Goal: Task Accomplishment & Management: Use online tool/utility

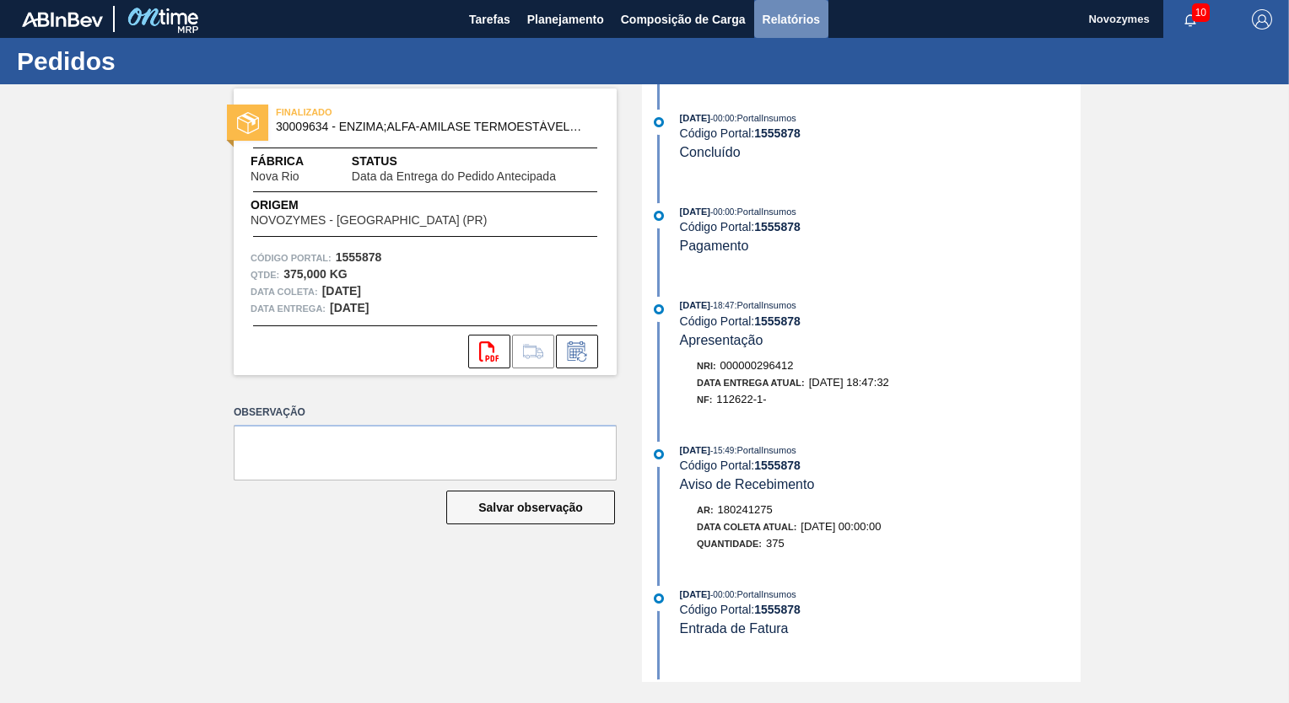
click at [804, 15] on span "Relatórios" at bounding box center [790, 19] width 57 height 20
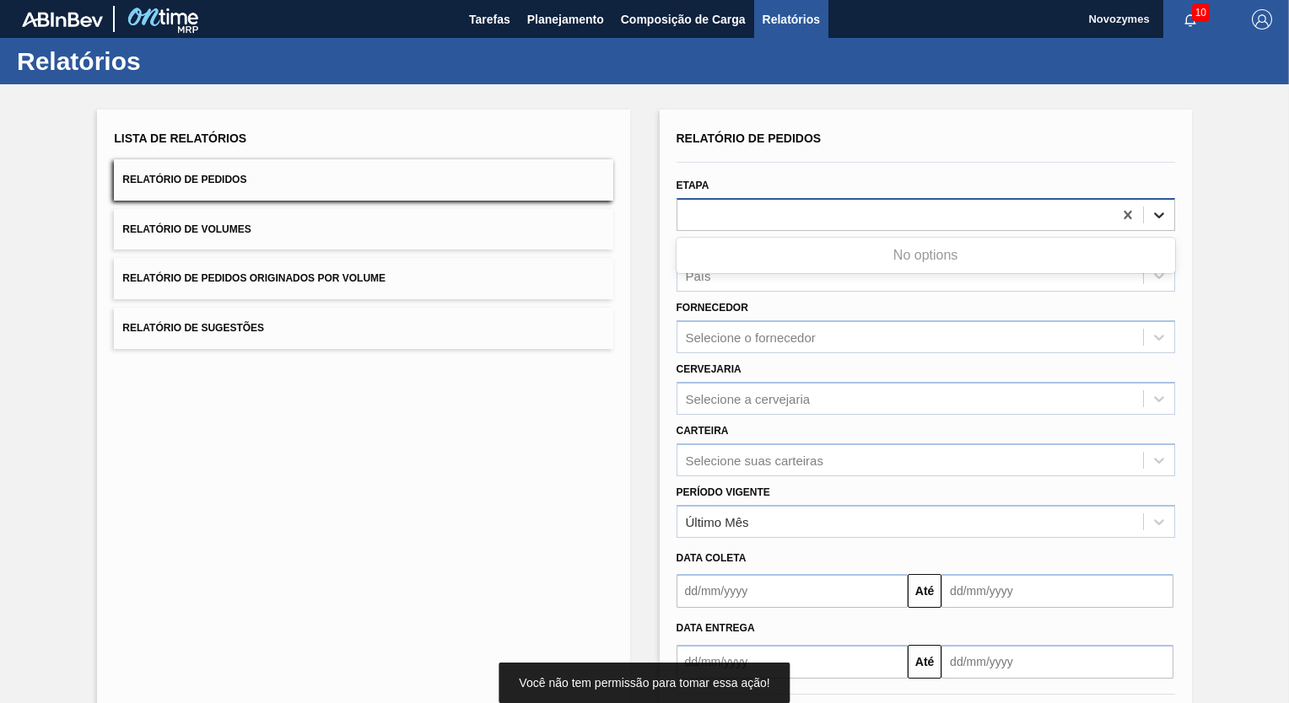
click at [1154, 213] on icon at bounding box center [1158, 215] width 17 height 17
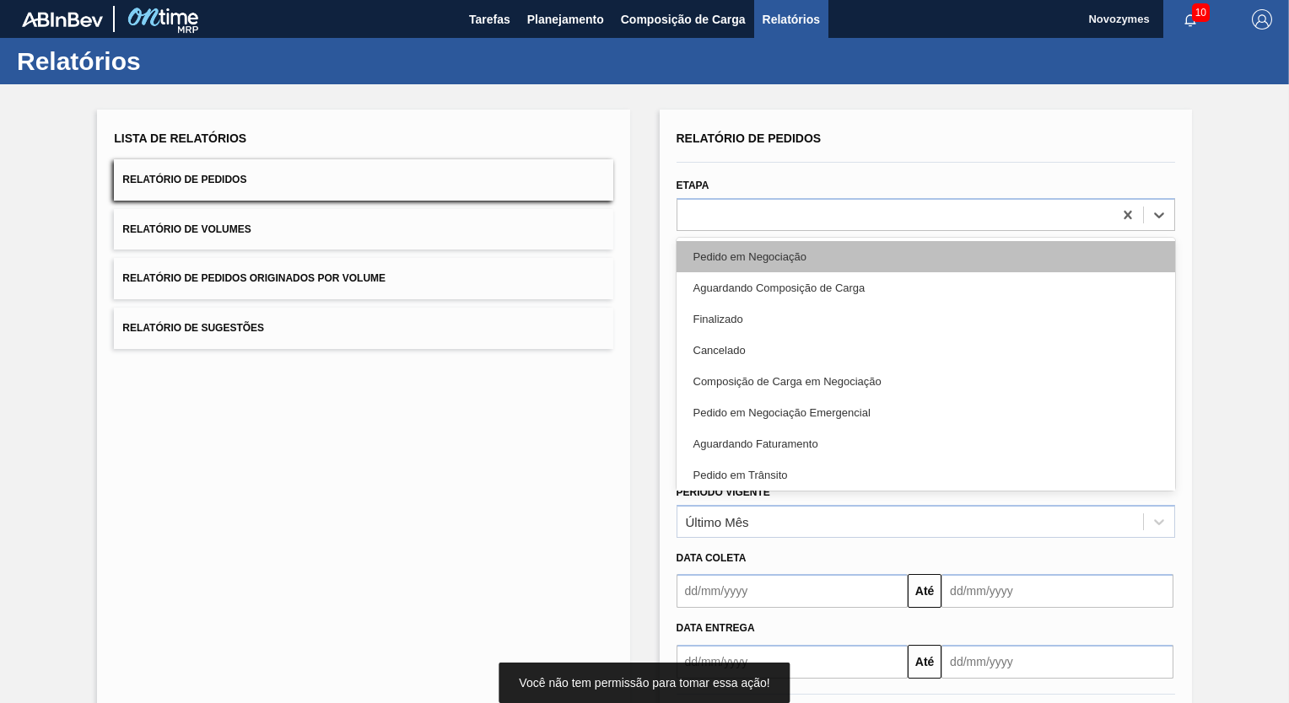
click at [838, 254] on div "Pedido em Negociação" at bounding box center [925, 256] width 498 height 31
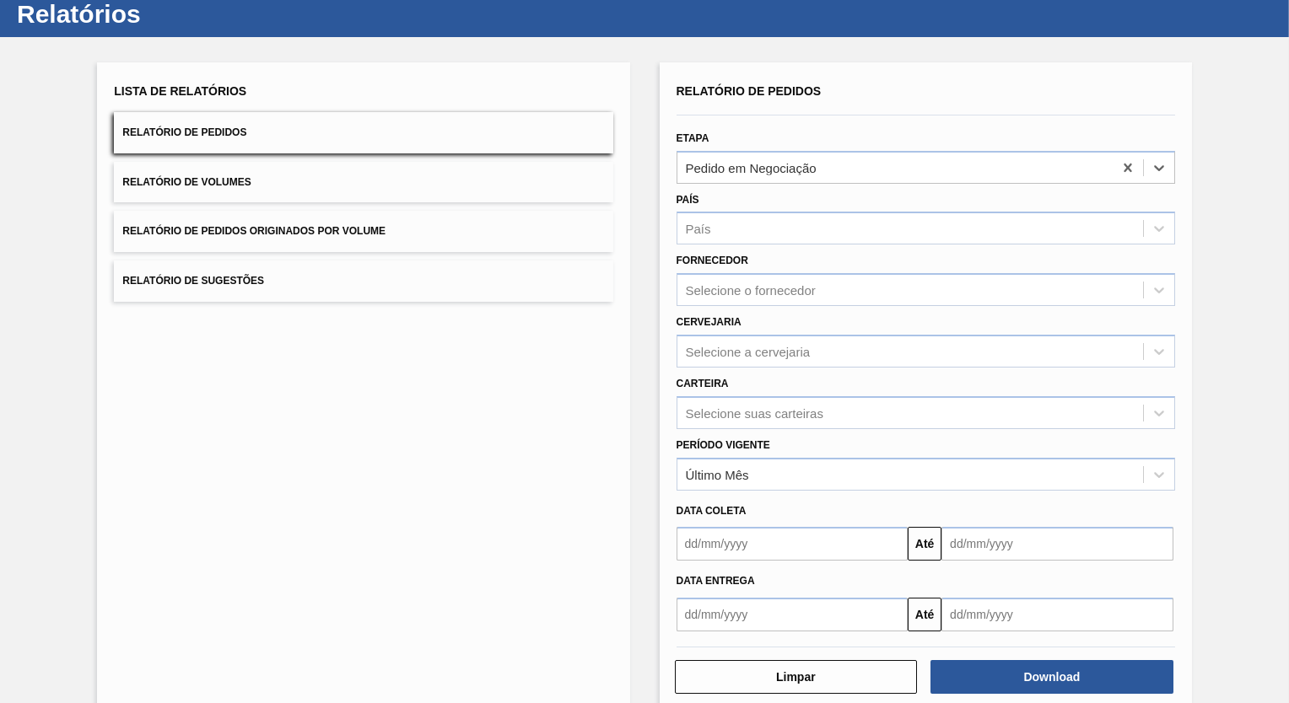
scroll to position [74, 0]
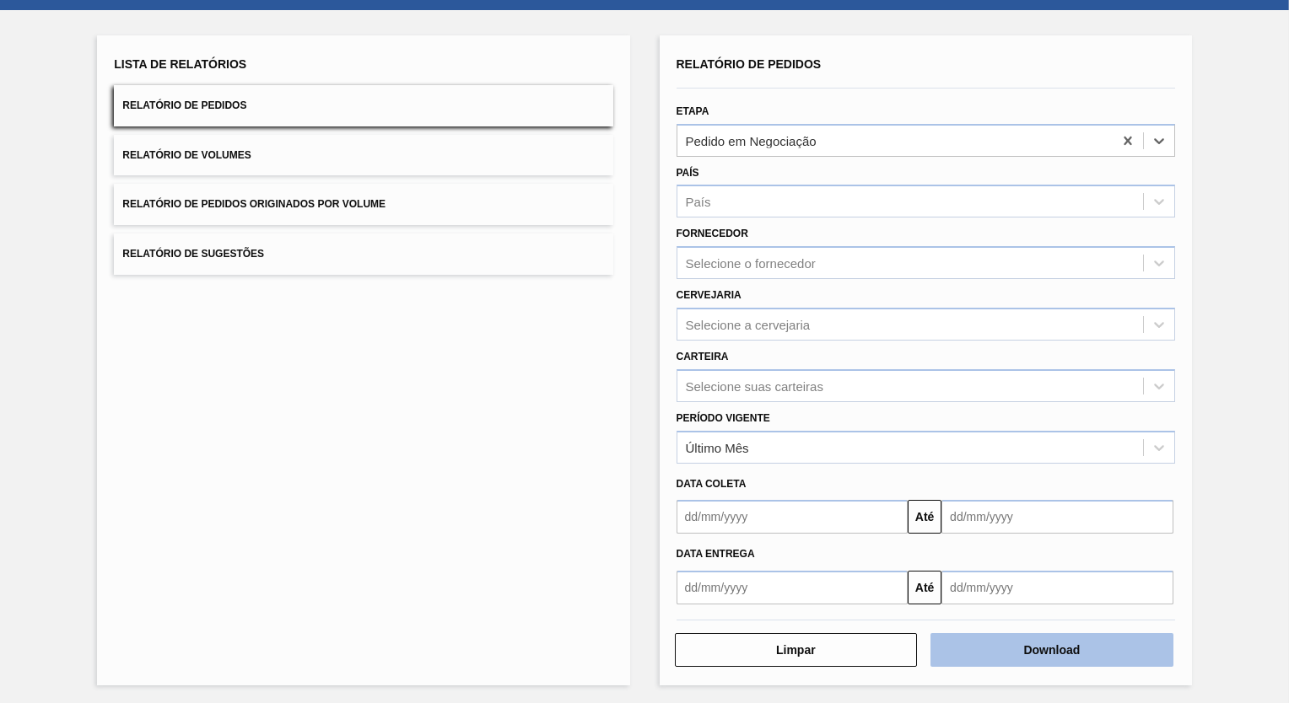
click at [1093, 644] on button "Download" at bounding box center [1051, 650] width 243 height 34
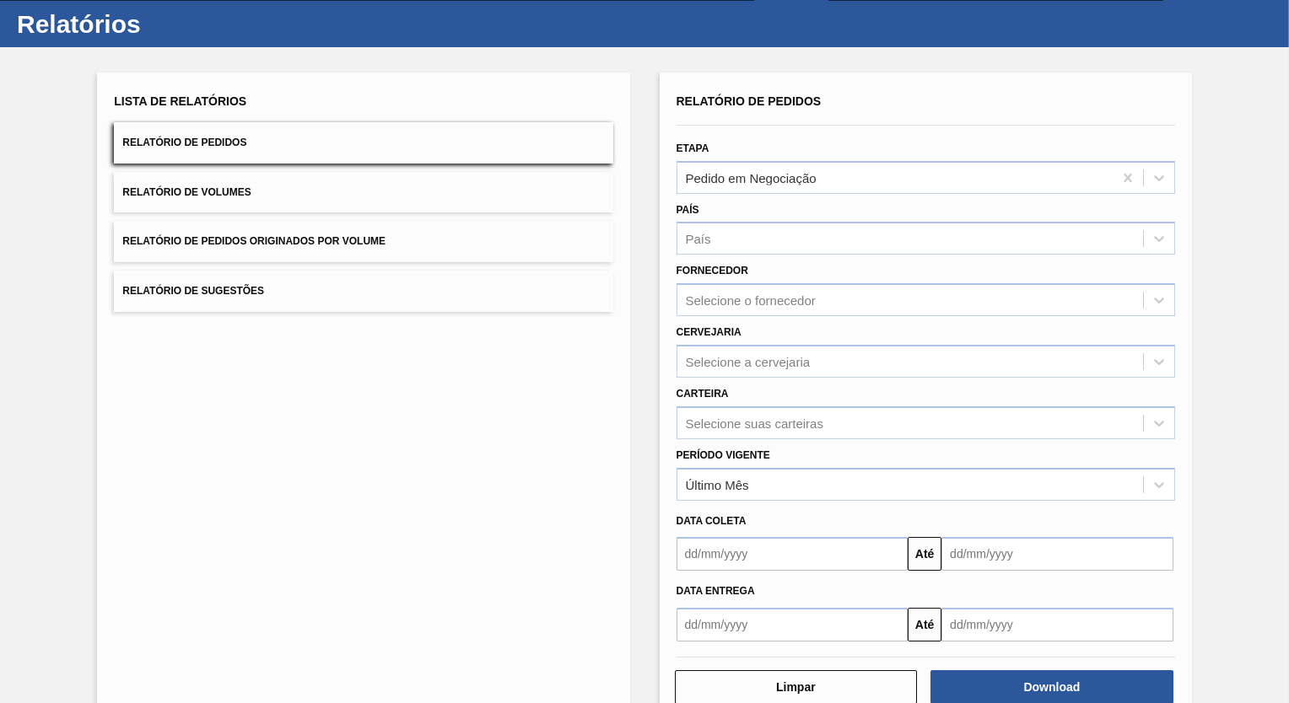
scroll to position [0, 0]
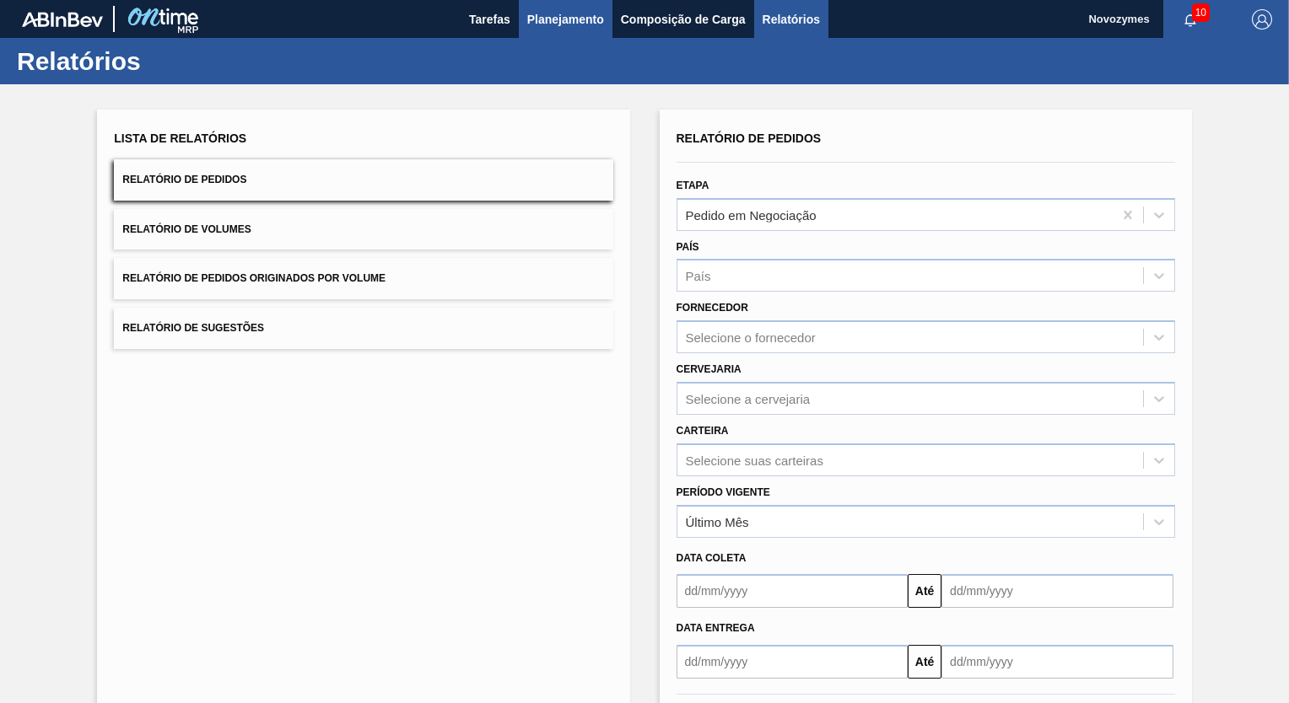
click at [543, 15] on span "Planejamento" at bounding box center [565, 19] width 77 height 20
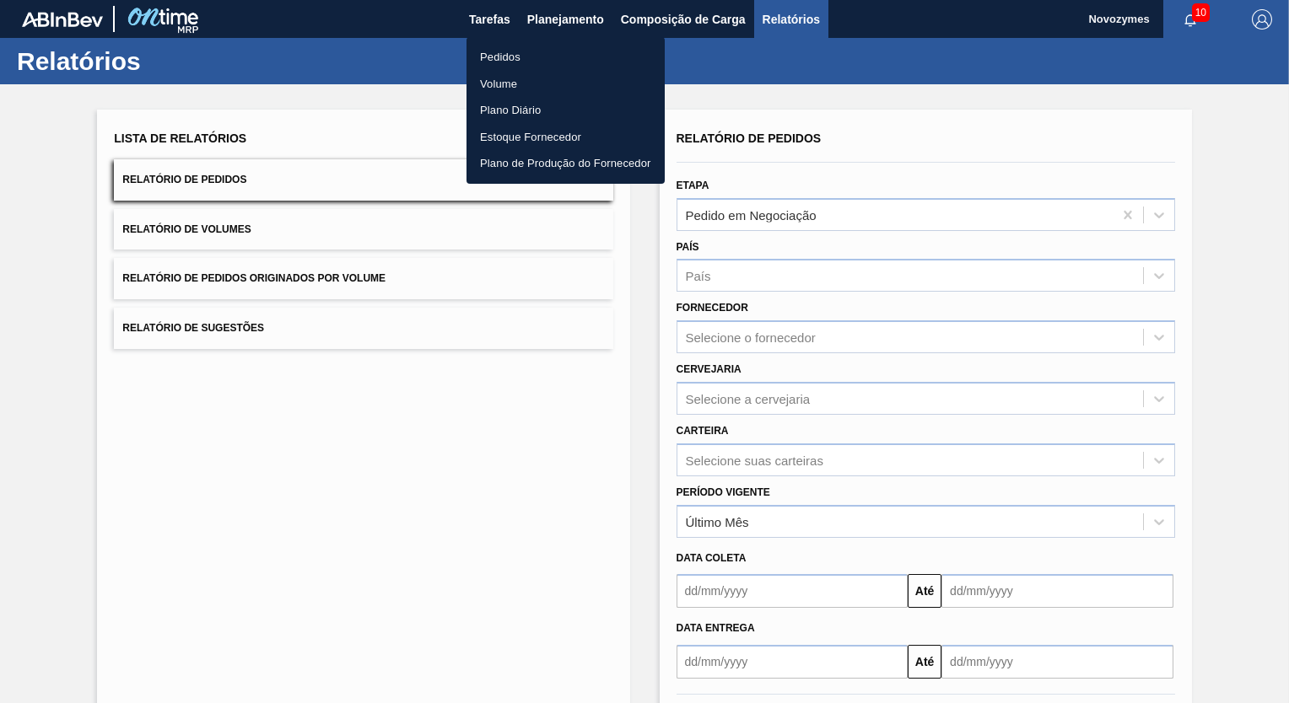
click at [500, 54] on li "Pedidos" at bounding box center [565, 57] width 198 height 27
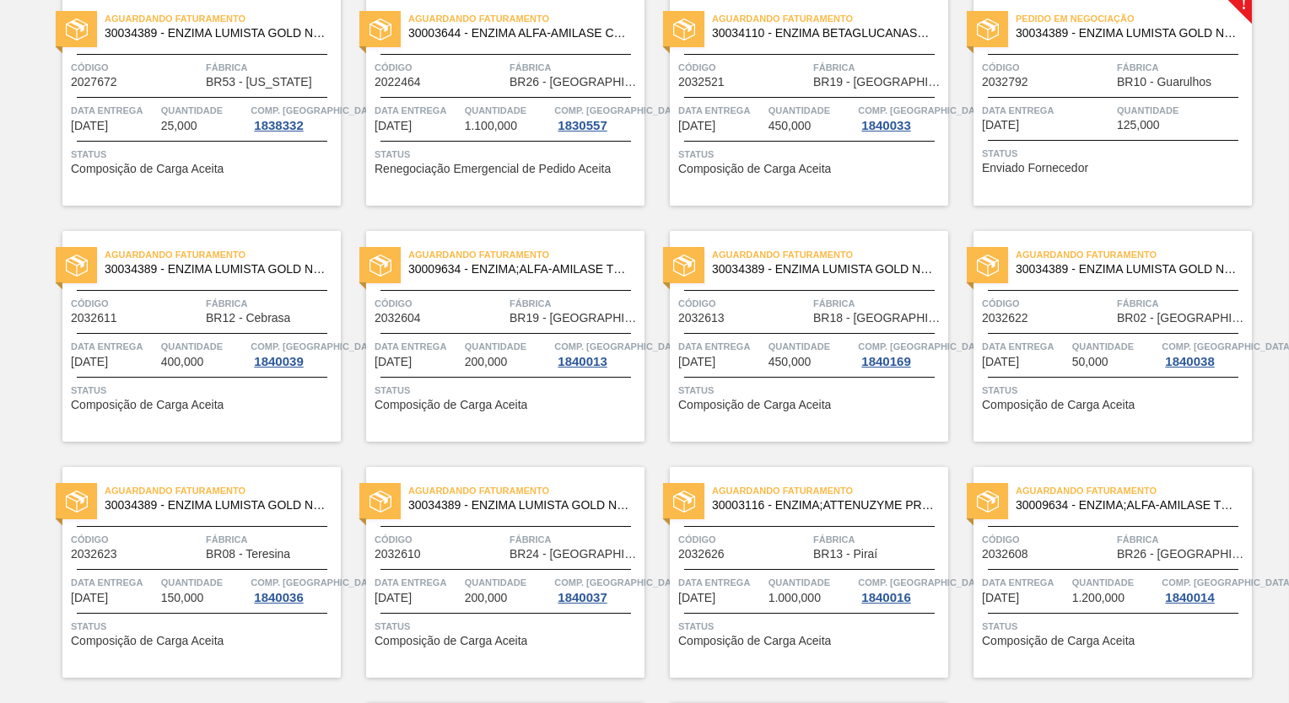
scroll to position [394, 0]
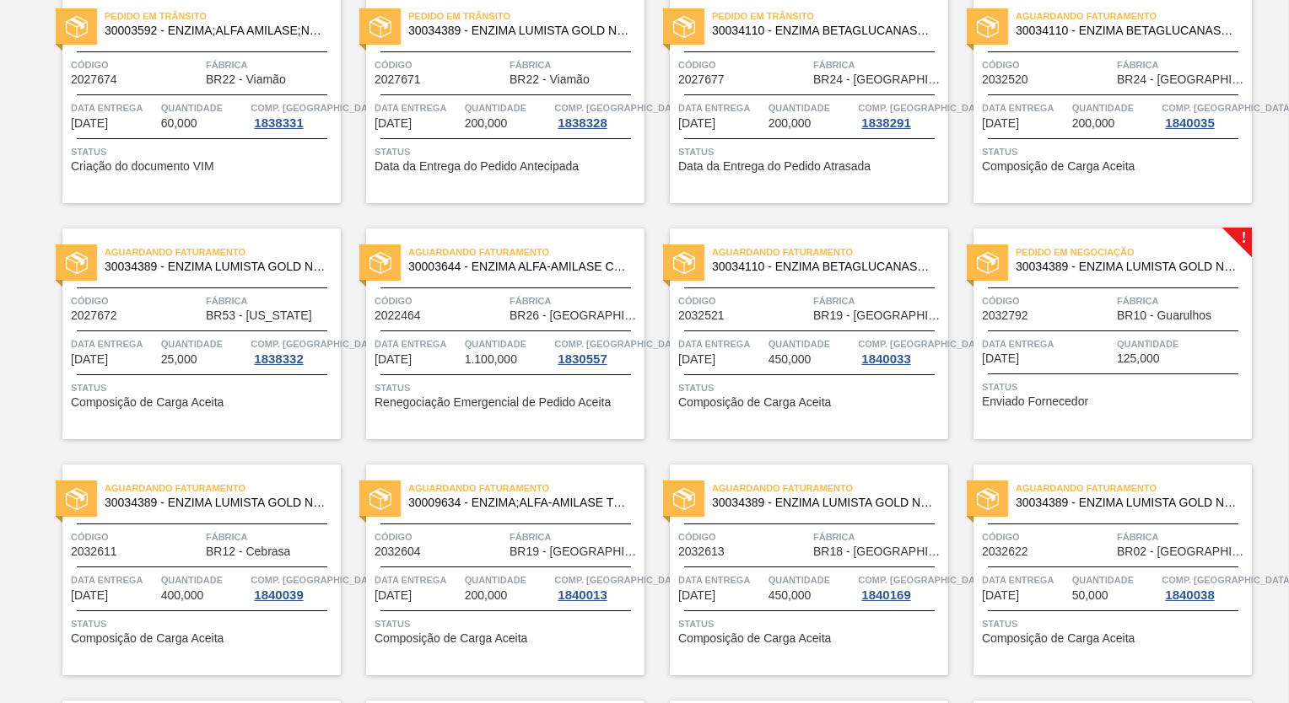
click at [1083, 314] on div "Código 2032792" at bounding box center [1047, 308] width 131 height 30
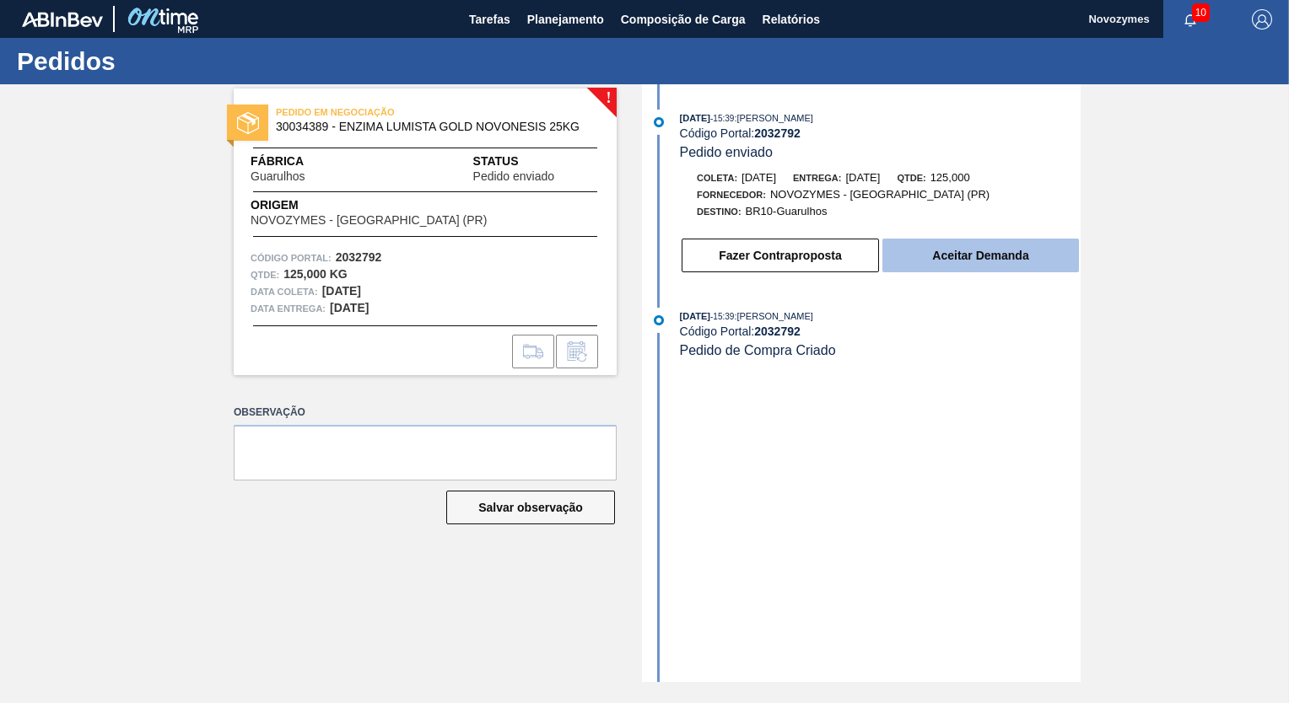
click at [986, 256] on button "Aceitar Demanda" at bounding box center [980, 256] width 196 height 34
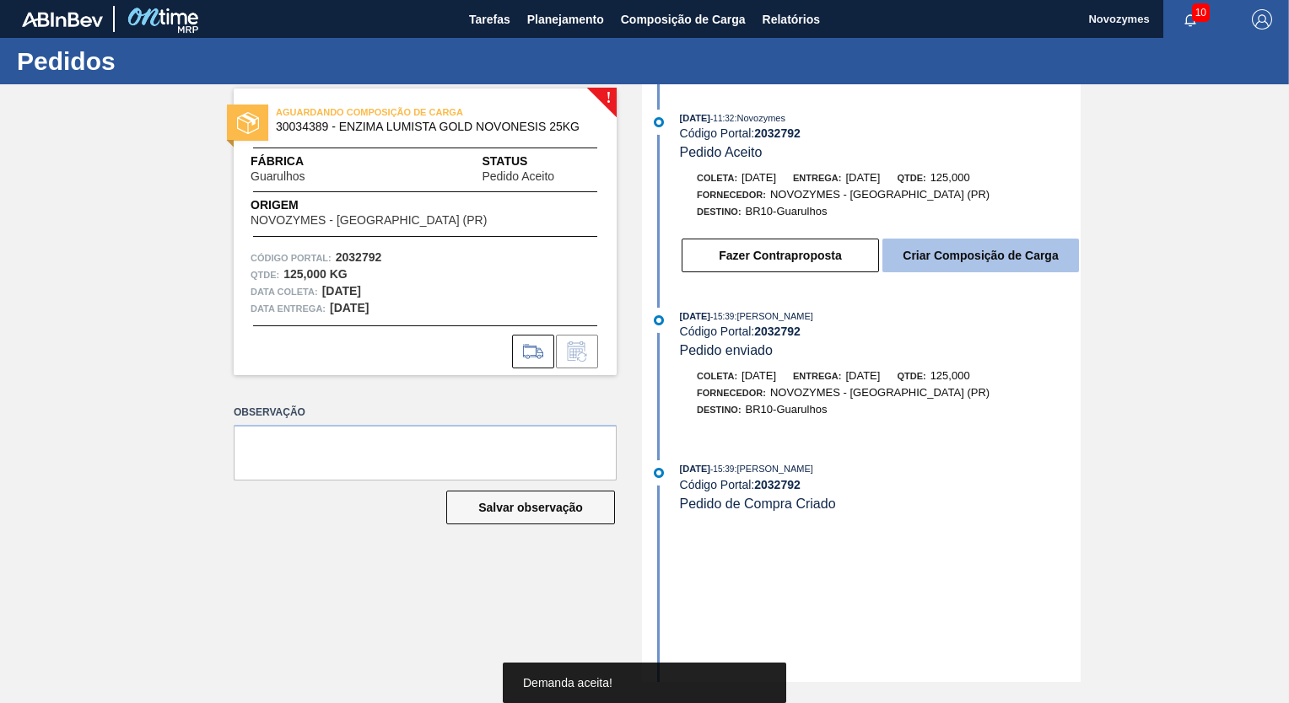
click at [996, 250] on button "Criar Composição de Carga" at bounding box center [980, 256] width 196 height 34
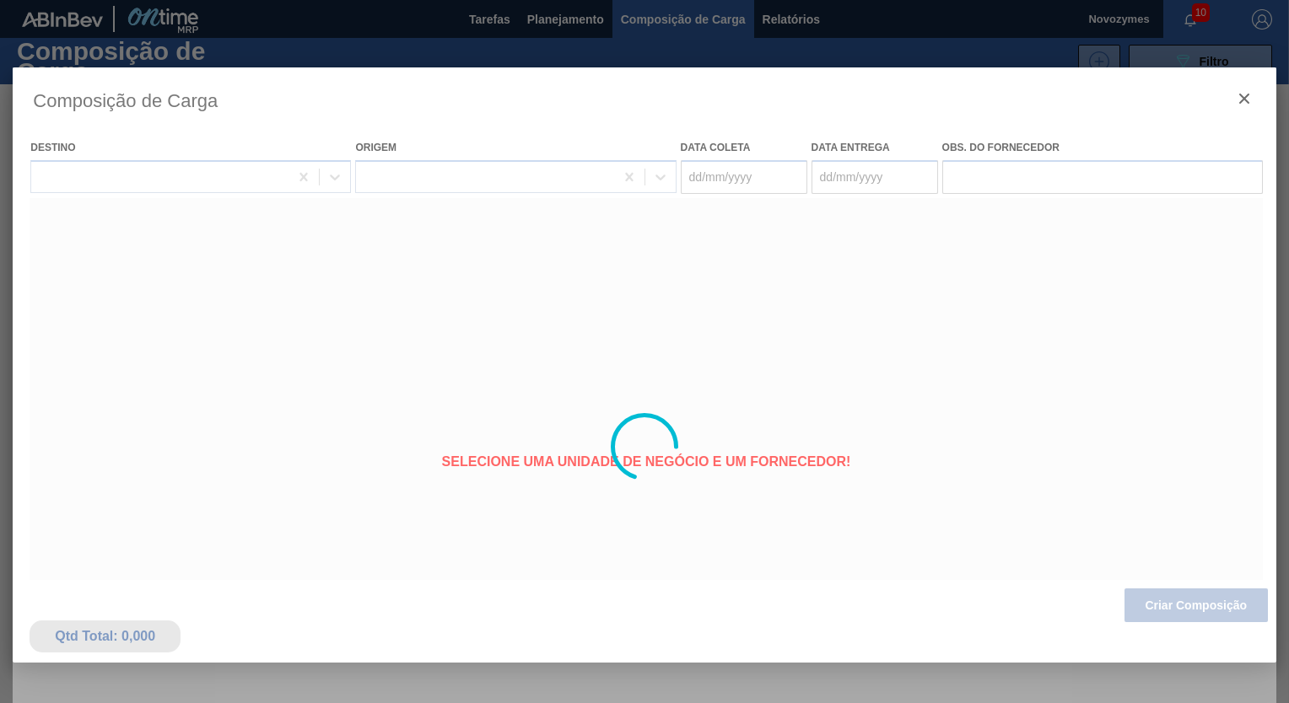
type coleta "[DATE]"
type entrega "[DATE]"
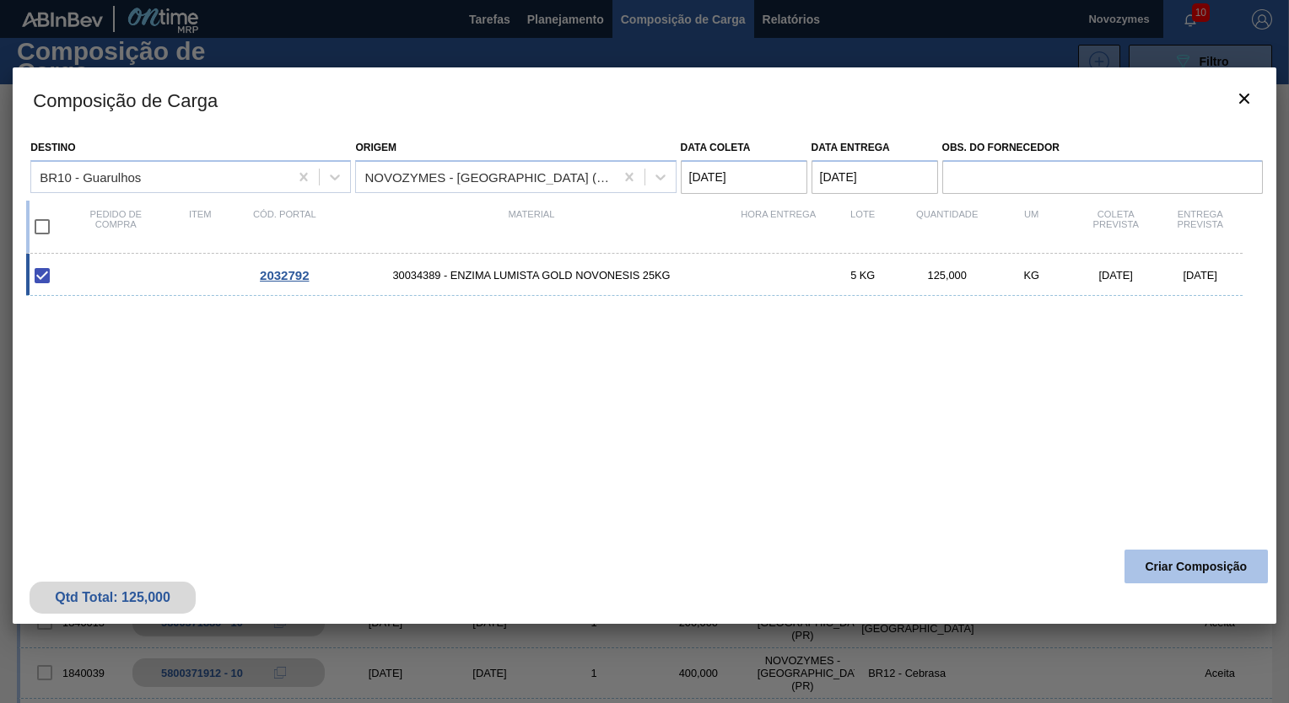
click at [1188, 565] on button "Criar Composição" at bounding box center [1195, 567] width 143 height 34
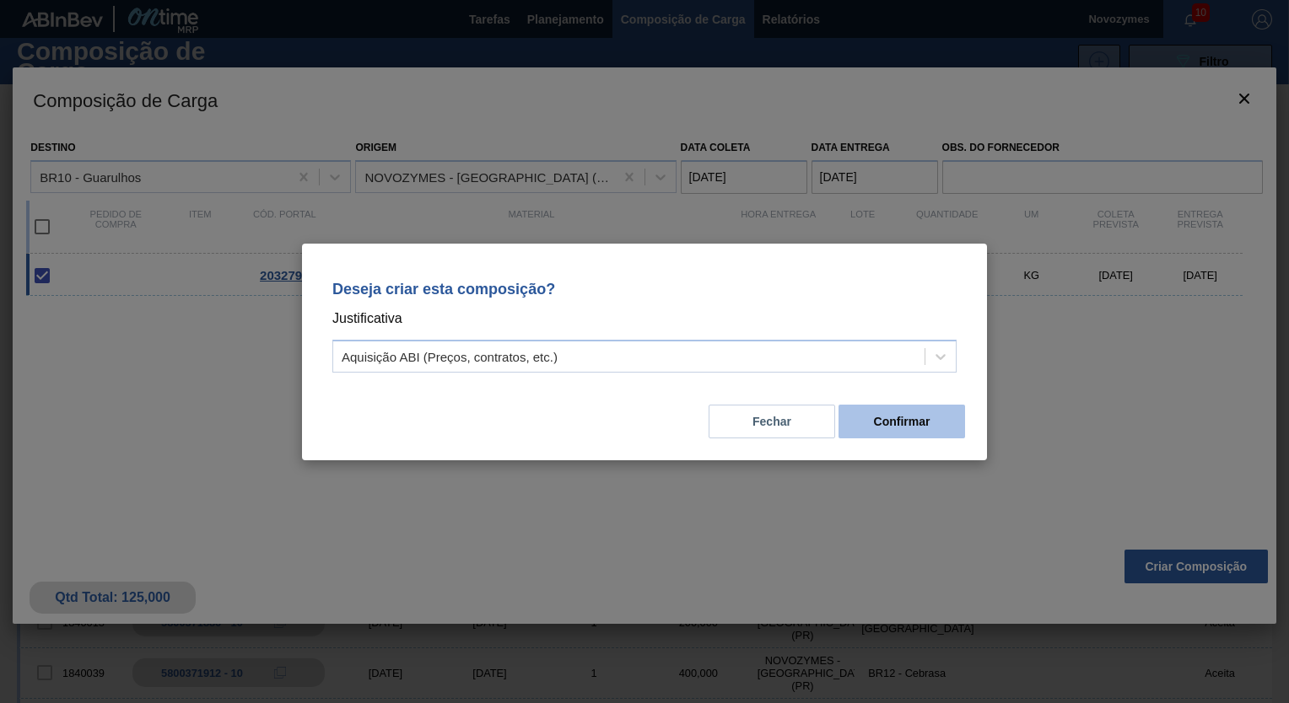
click at [913, 417] on button "Confirmar" at bounding box center [901, 422] width 126 height 34
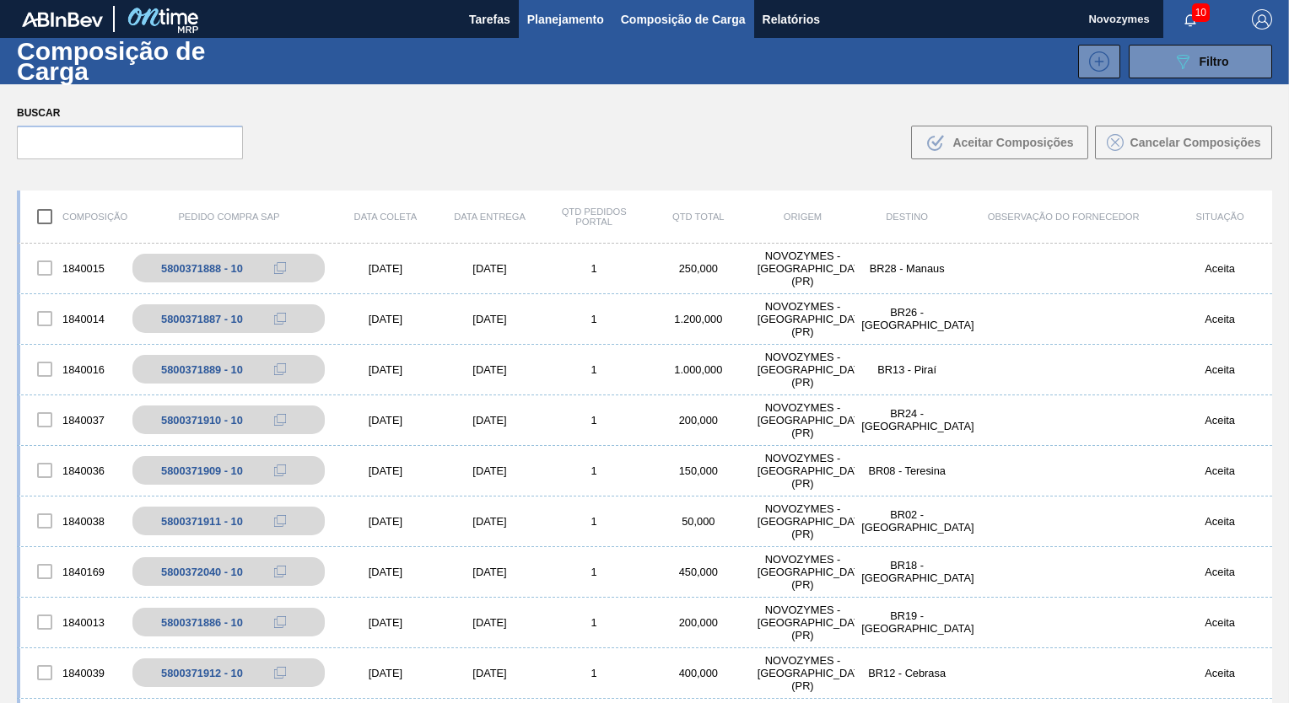
click at [573, 15] on span "Planejamento" at bounding box center [565, 19] width 77 height 20
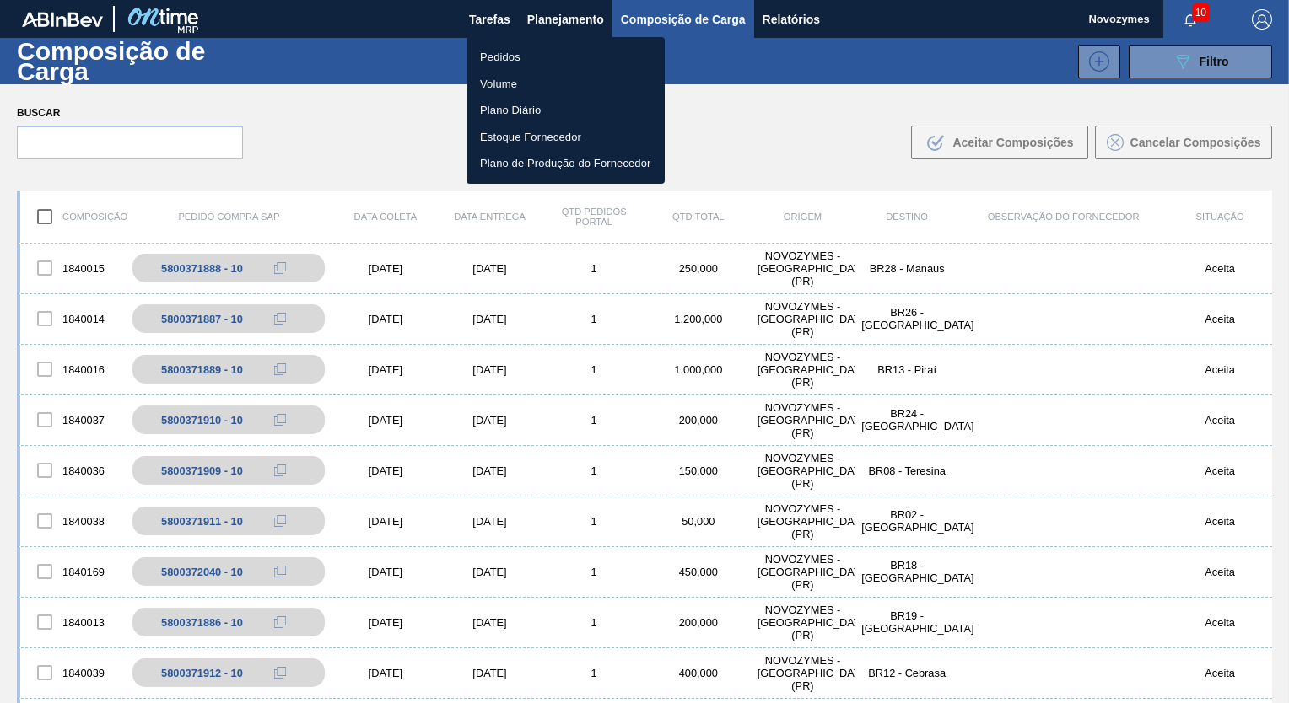
click at [510, 58] on li "Pedidos" at bounding box center [565, 57] width 198 height 27
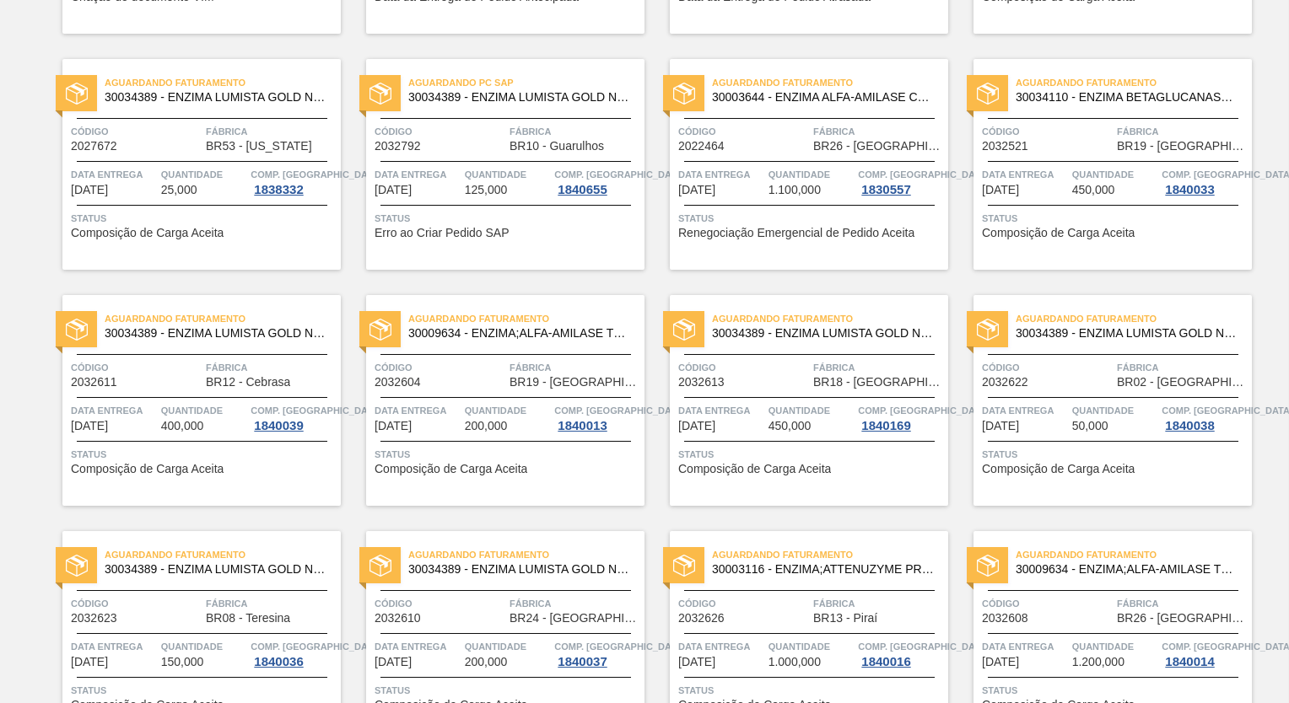
scroll to position [562, 0]
click at [462, 142] on div "Código 2032792" at bounding box center [439, 139] width 131 height 30
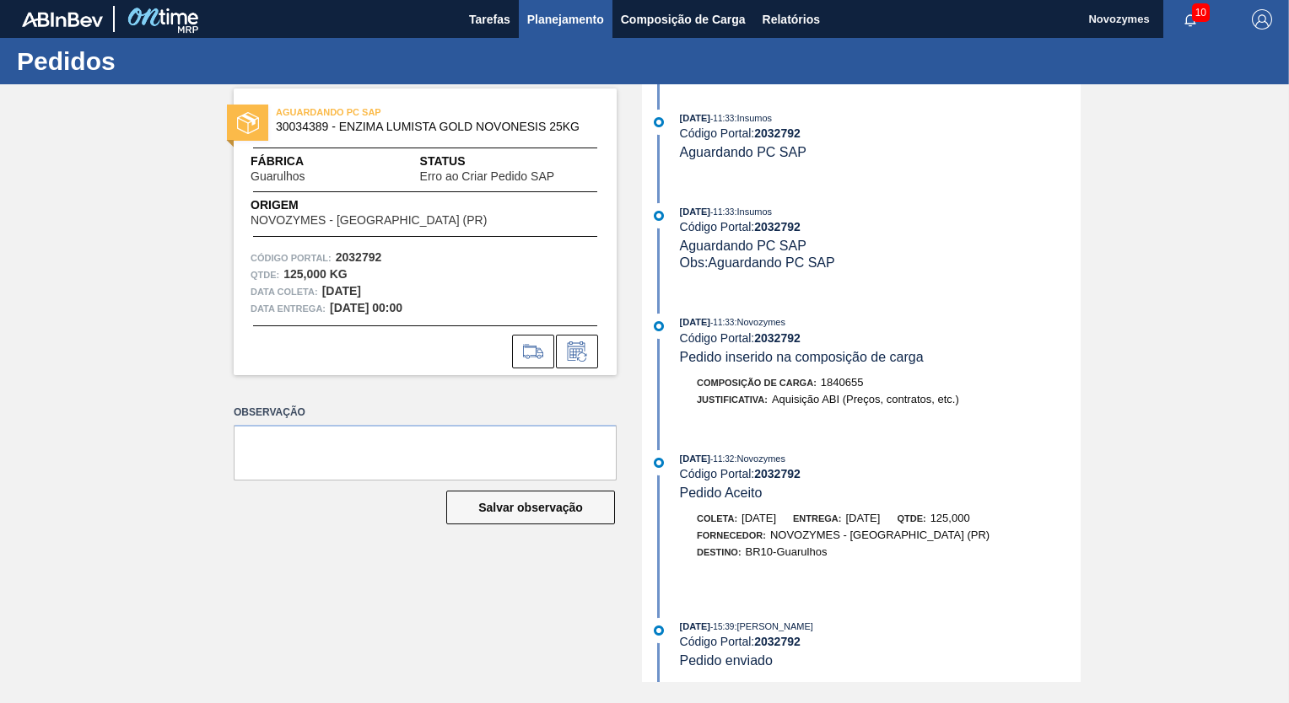
click at [551, 20] on span "Planejamento" at bounding box center [565, 19] width 77 height 20
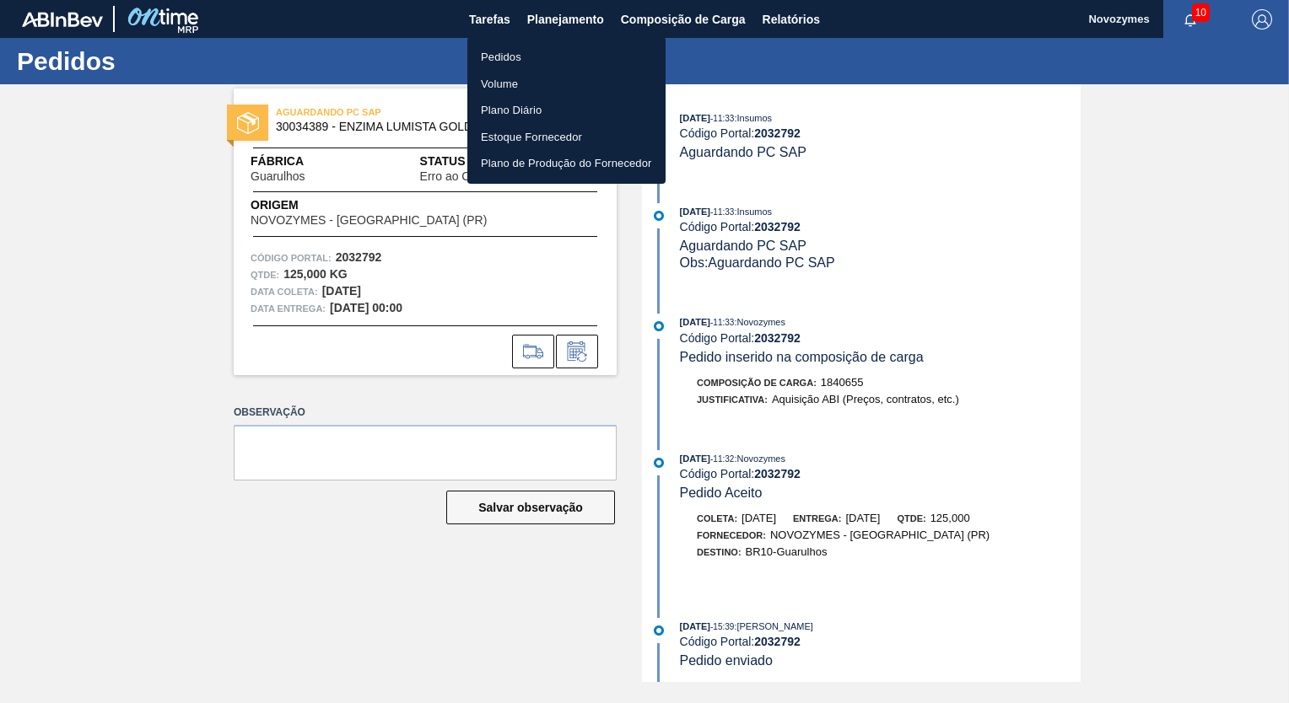
click at [513, 53] on li "Pedidos" at bounding box center [566, 57] width 198 height 27
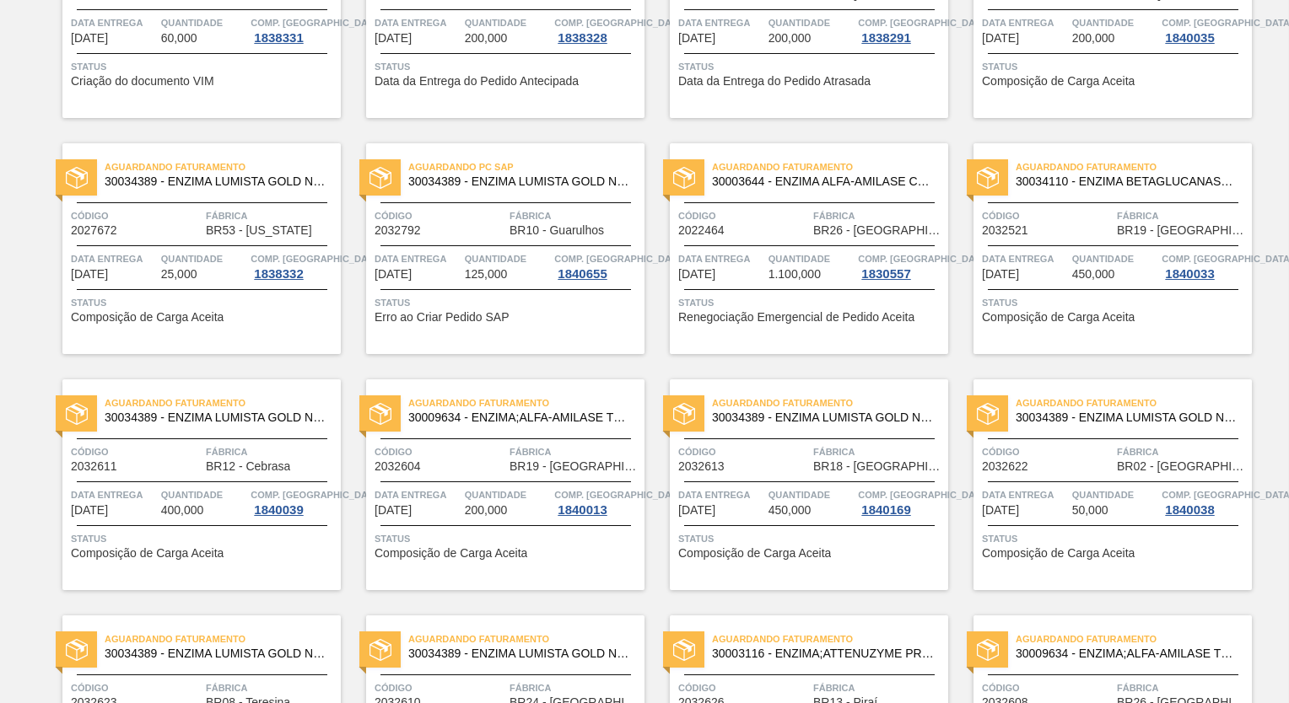
scroll to position [478, 0]
click at [439, 235] on div "Código 2032792" at bounding box center [439, 223] width 131 height 30
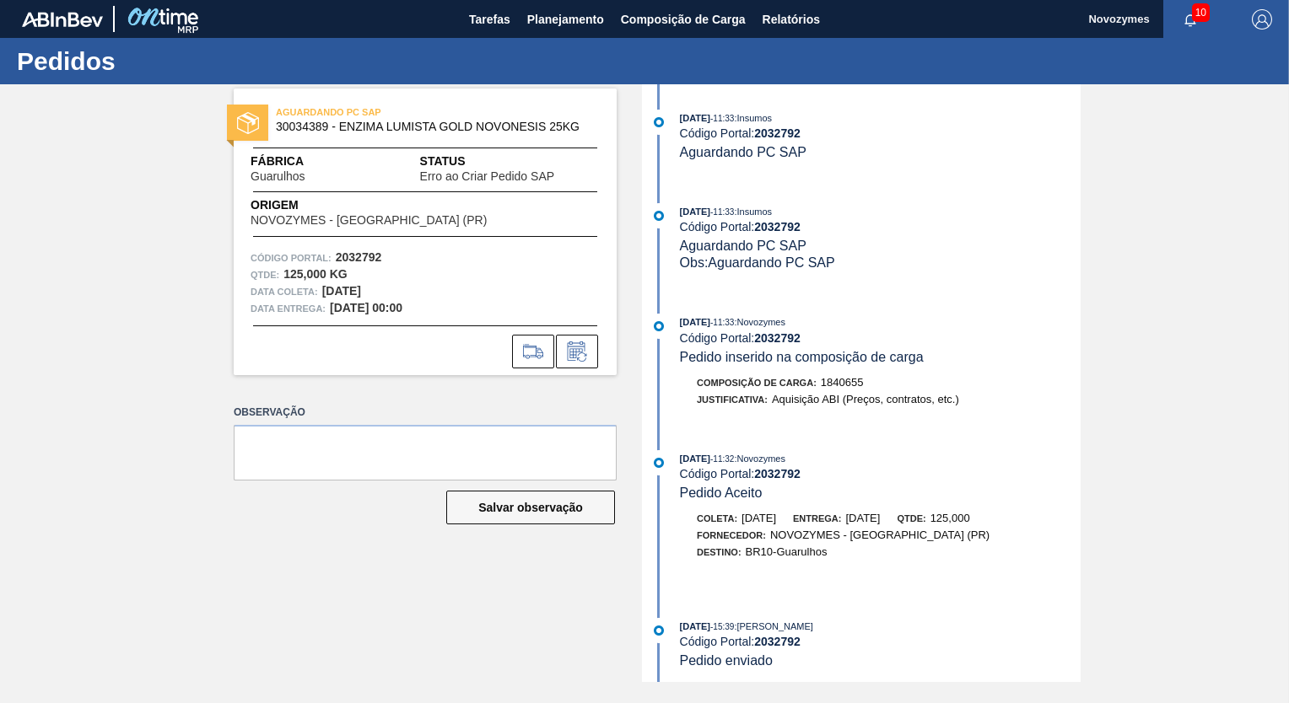
click at [894, 265] on div "Obs: Aguardando PC SAP" at bounding box center [880, 263] width 401 height 17
